Goal: Check status: Check status

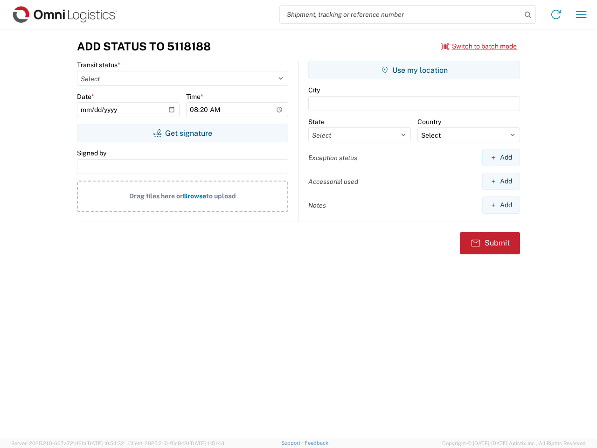
click at [401, 14] on input "search" at bounding box center [401, 15] width 242 height 18
click at [528, 15] on icon at bounding box center [527, 14] width 13 height 13
click at [556, 14] on icon at bounding box center [555, 14] width 15 height 15
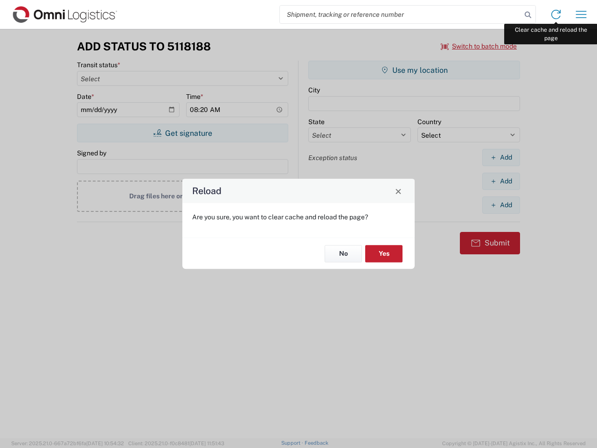
click at [581, 14] on div "Reload Are you sure, you want to clear cache and reload the page? No Yes" at bounding box center [298, 224] width 597 height 448
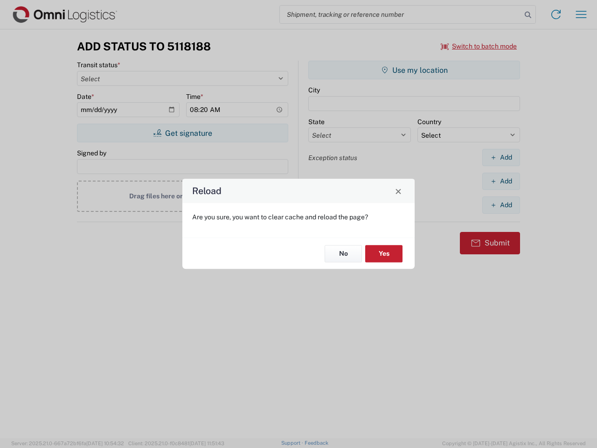
click at [479, 46] on div "Reload Are you sure, you want to clear cache and reload the page? No Yes" at bounding box center [298, 224] width 597 height 448
click at [182, 133] on div "Reload Are you sure, you want to clear cache and reload the page? No Yes" at bounding box center [298, 224] width 597 height 448
click at [414, 70] on div "Reload Are you sure, you want to clear cache and reload the page? No Yes" at bounding box center [298, 224] width 597 height 448
click at [501, 157] on div "Reload Are you sure, you want to clear cache and reload the page? No Yes" at bounding box center [298, 224] width 597 height 448
click at [501, 181] on div "Reload Are you sure, you want to clear cache and reload the page? No Yes" at bounding box center [298, 224] width 597 height 448
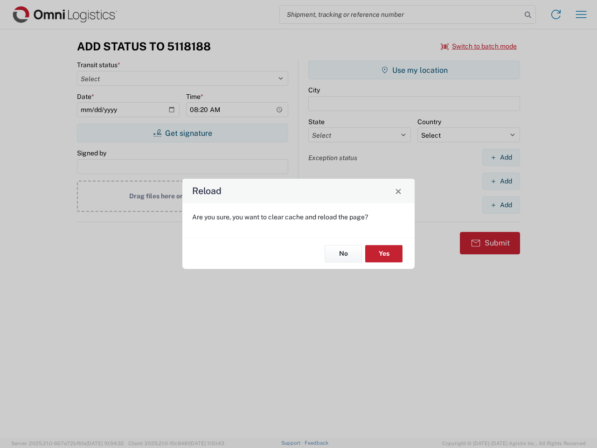
click at [501, 205] on div "Reload Are you sure, you want to clear cache and reload the page? No Yes" at bounding box center [298, 224] width 597 height 448
